Goal: Check status: Check status

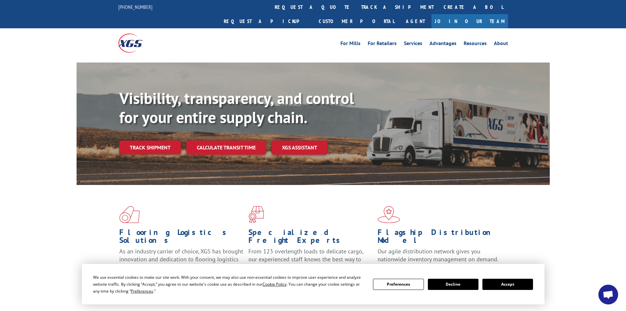
click at [508, 282] on button "Accept" at bounding box center [507, 283] width 51 height 11
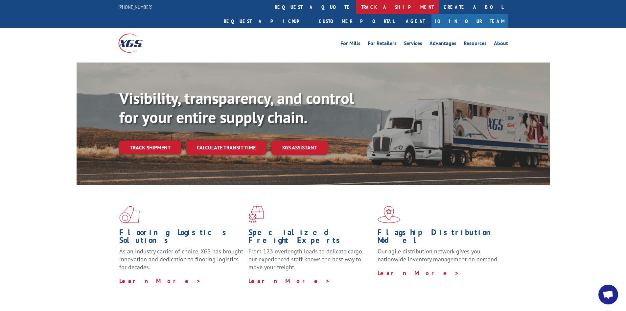
click at [356, 5] on link "track a shipment" at bounding box center [397, 7] width 82 height 14
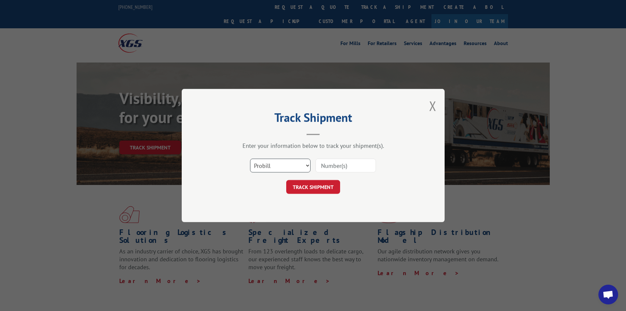
click at [282, 165] on select "Select category... Probill BOL PO" at bounding box center [280, 165] width 60 height 14
select select "bol"
click at [250, 158] on select "Select category... Probill BOL PO" at bounding box center [280, 165] width 60 height 14
click at [329, 165] on input at bounding box center [345, 165] width 60 height 14
type input "17501774"
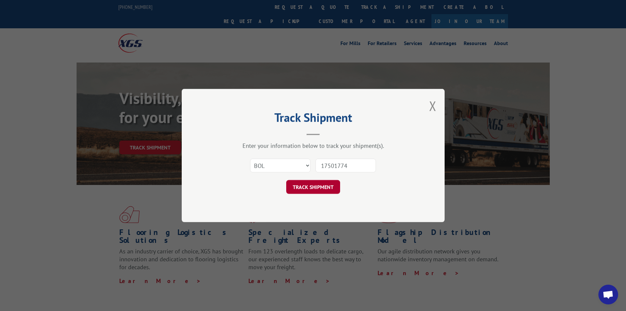
click at [321, 189] on button "TRACK SHIPMENT" at bounding box center [313, 187] width 54 height 14
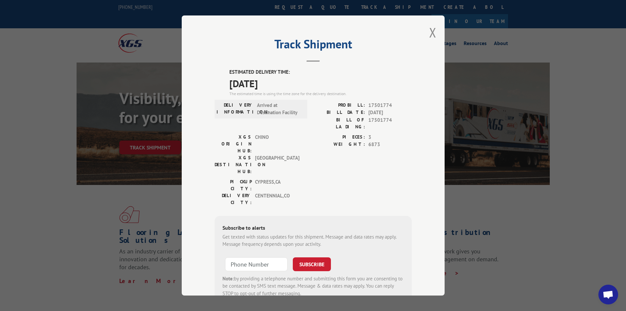
click at [312, 178] on div "PICKUP CITY: [GEOGRAPHIC_DATA] , CA DELIVERY CITY: [GEOGRAPHIC_DATA] , [GEOGRAP…" at bounding box center [313, 193] width 197 height 31
click at [323, 216] on div "Subscribe to alerts Get texted with status updates for this shipment. Message a…" at bounding box center [313, 260] width 197 height 89
click at [431, 36] on button "Close modal" at bounding box center [432, 32] width 7 height 17
